Goal: Information Seeking & Learning: Find specific fact

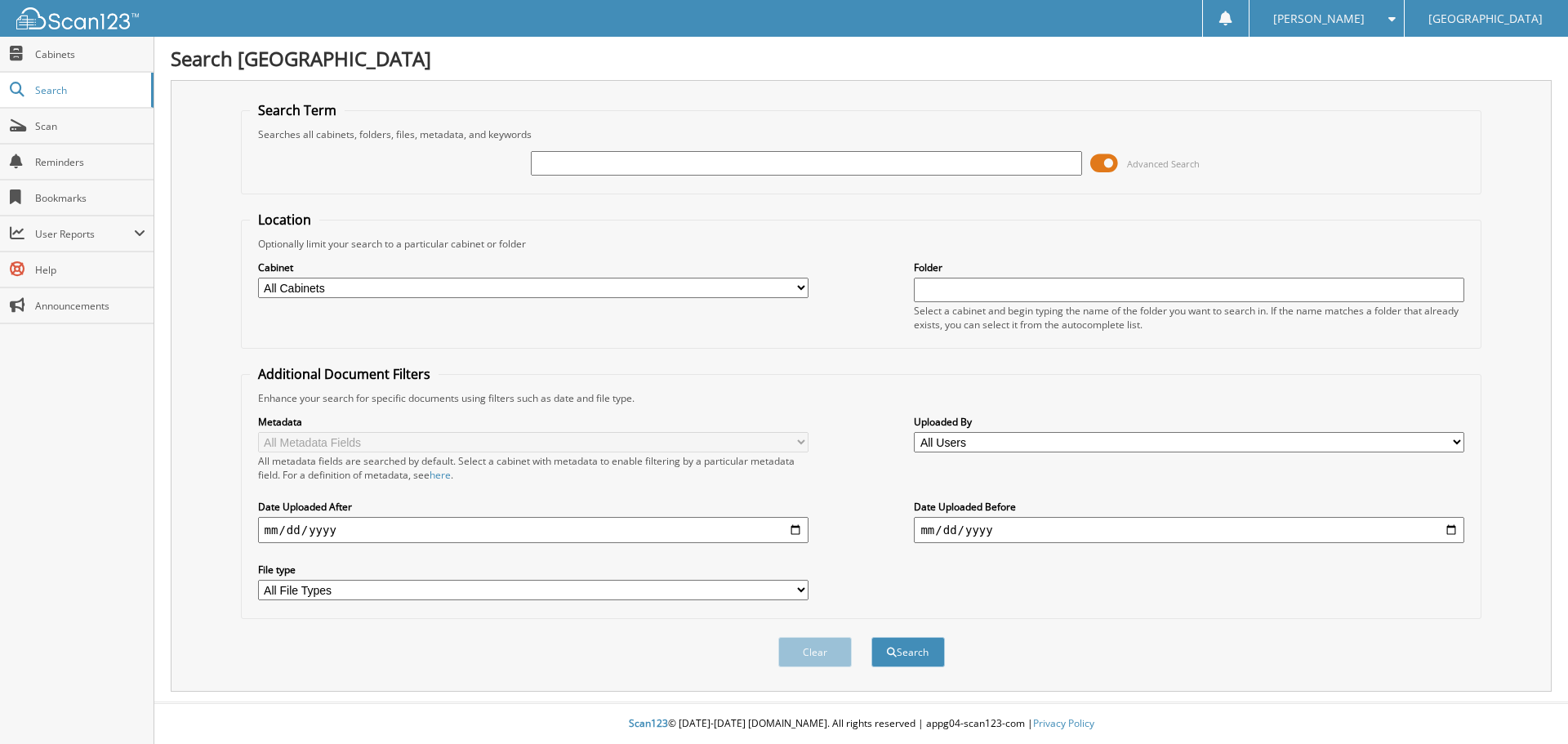
click at [1040, 168] on input "text" at bounding box center [806, 163] width 550 height 25
type input "501044"
click at [908, 660] on button "Search" at bounding box center [908, 652] width 73 height 30
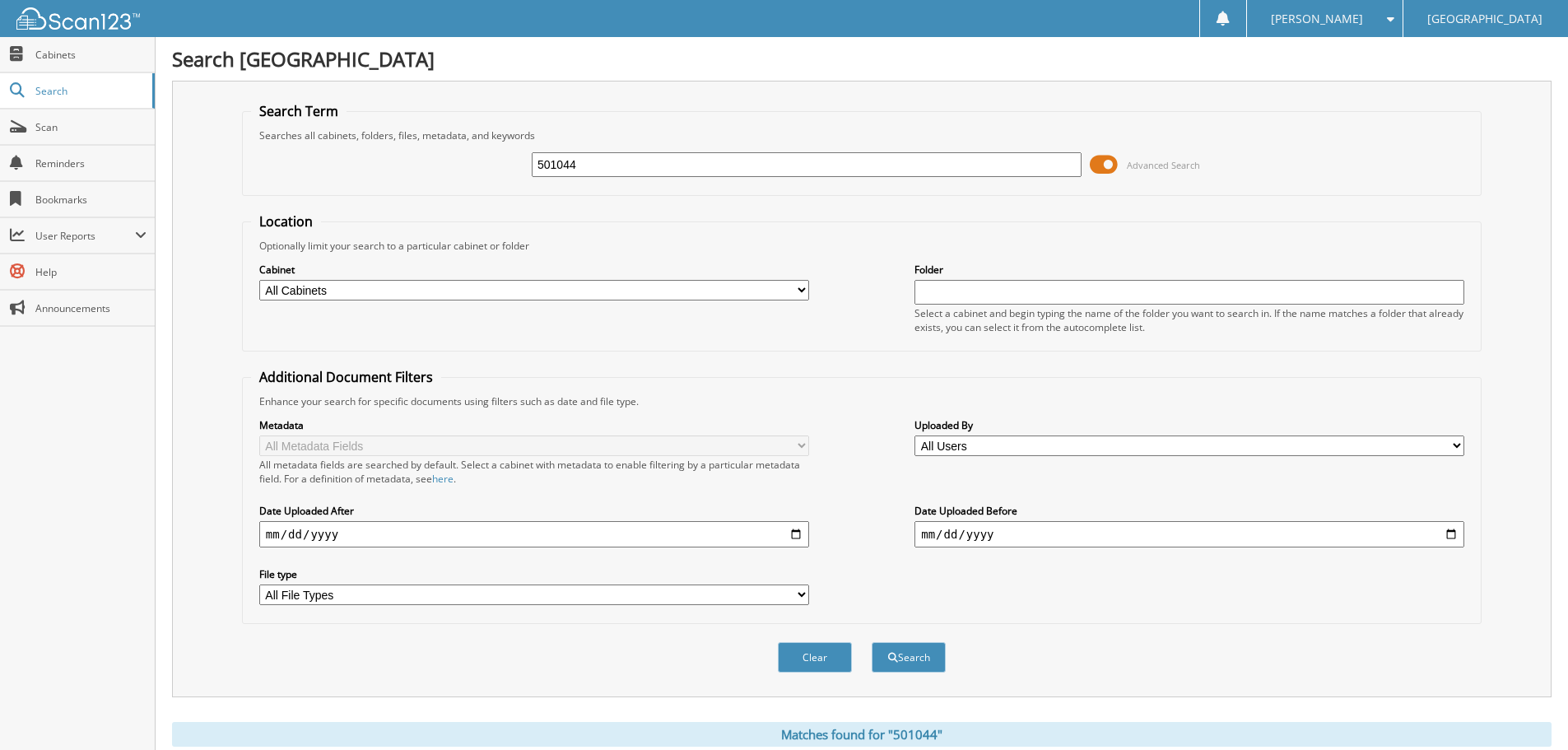
click at [1107, 171] on span at bounding box center [1103, 164] width 28 height 25
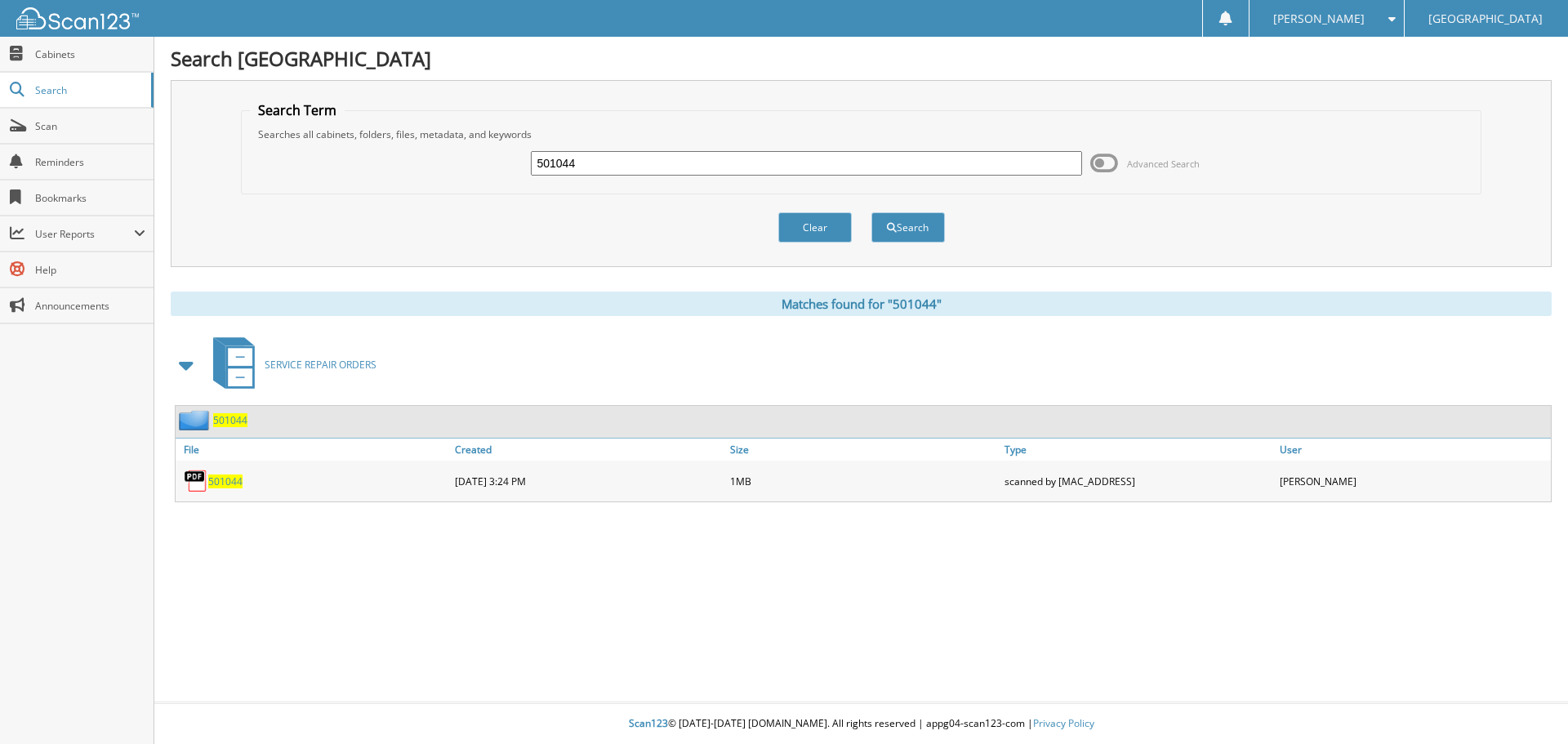
click at [215, 486] on span "501044" at bounding box center [225, 482] width 34 height 14
